Goal: Task Accomplishment & Management: Complete application form

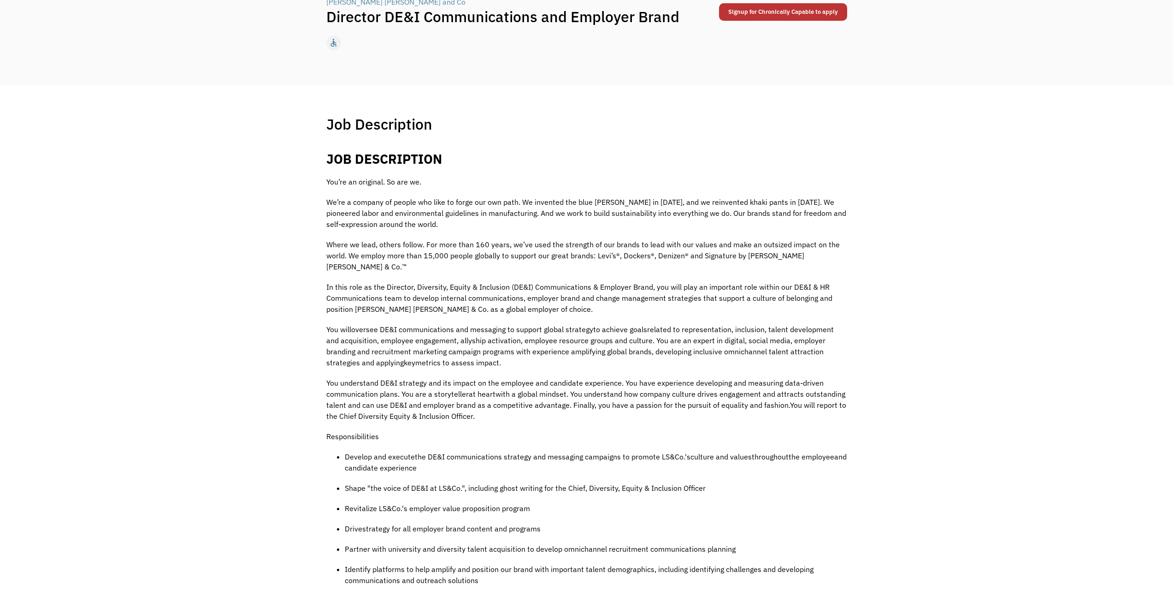
scroll to position [43, 0]
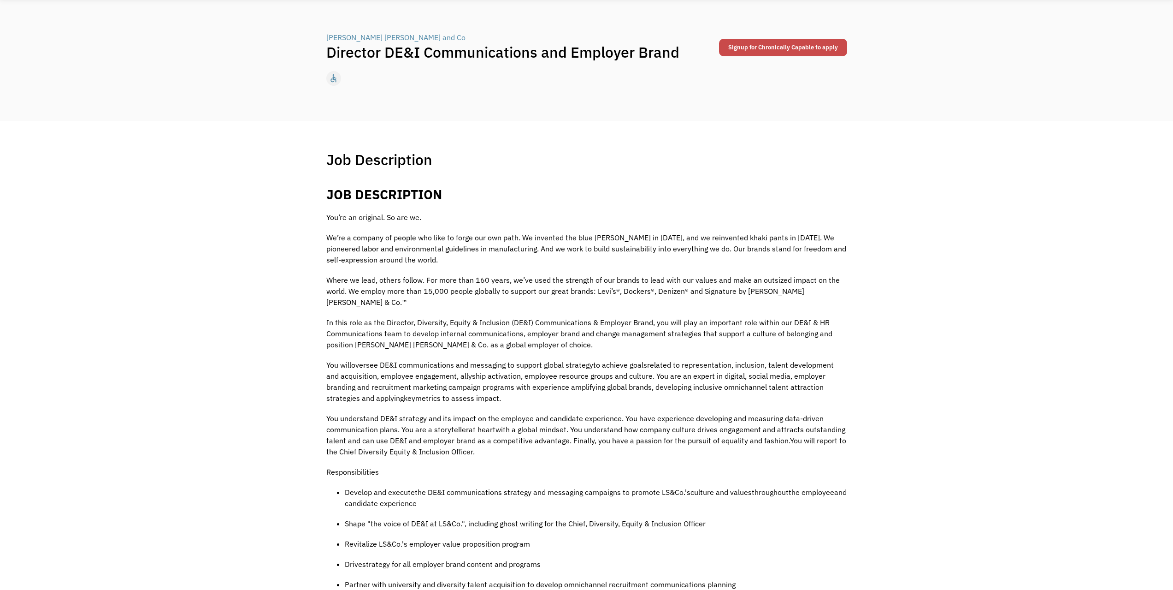
click at [795, 54] on link "Signup for Chronically Capable to apply" at bounding box center [783, 48] width 128 height 18
drag, startPoint x: 324, startPoint y: 36, endPoint x: 393, endPoint y: 33, distance: 69.2
click at [393, 33] on div "← Back to all jobs Levi Strauss and Co | Director DE&I Communications and Emplo…" at bounding box center [586, 60] width 539 height 64
click at [535, 57] on h1 "Director DE&I Communications and Employer Brand" at bounding box center [521, 52] width 391 height 18
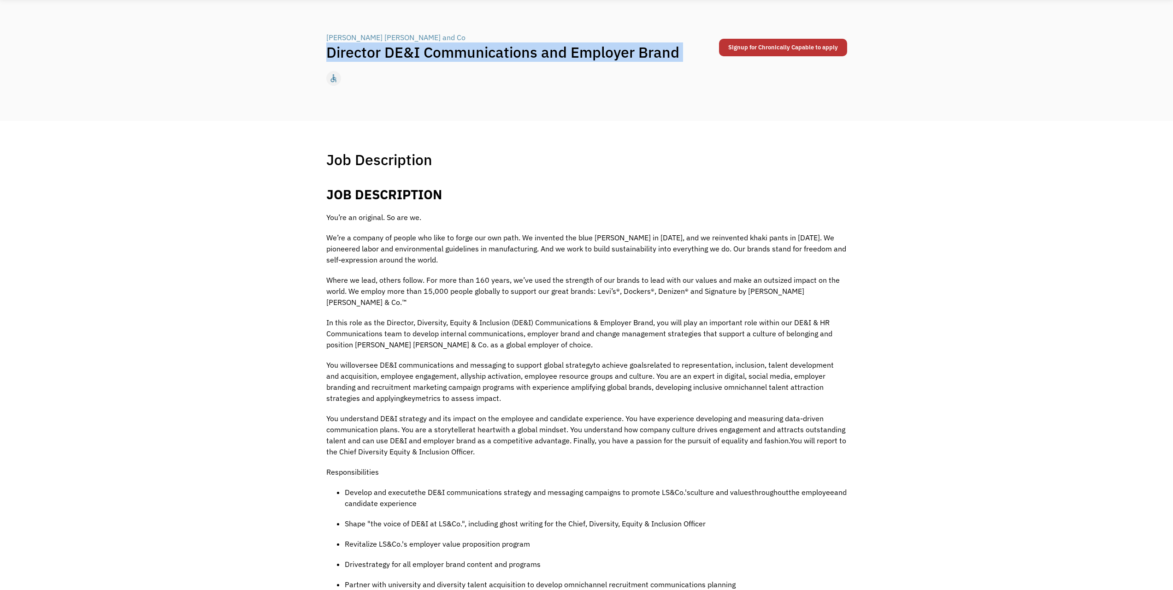
click at [535, 57] on h1 "Director DE&I Communications and Employer Brand" at bounding box center [521, 52] width 391 height 18
